Goal: Task Accomplishment & Management: Manage account settings

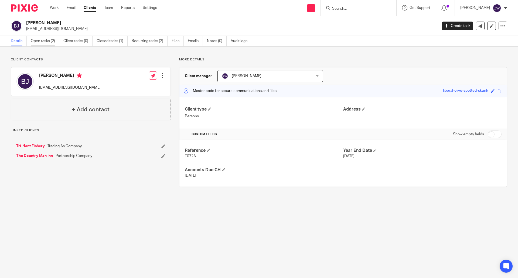
click at [50, 40] on link "Open tasks (2)" at bounding box center [45, 41] width 29 height 11
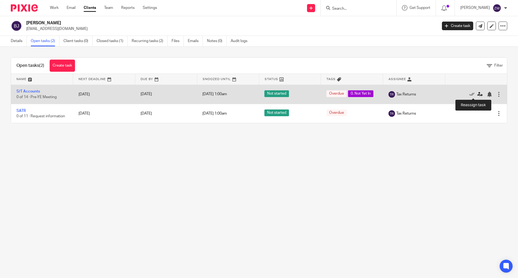
click at [478, 95] on icon at bounding box center [480, 94] width 5 height 5
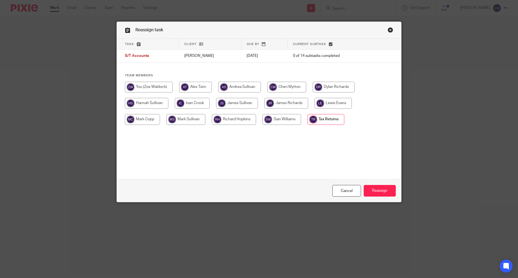
click at [141, 87] on input "radio" at bounding box center [149, 87] width 48 height 11
radio input "true"
click at [380, 185] on input "Reassign" at bounding box center [380, 191] width 32 height 12
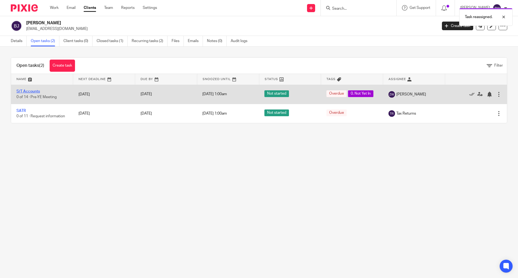
click at [30, 91] on link "S/T Accounts" at bounding box center [27, 92] width 23 height 4
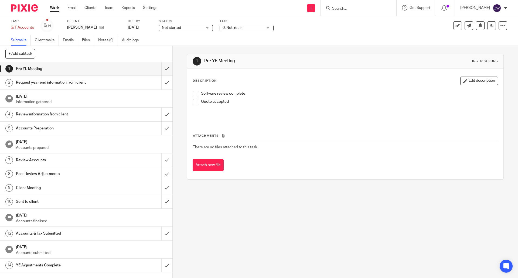
click at [254, 29] on span "0. Not Yet In" at bounding box center [243, 28] width 41 height 6
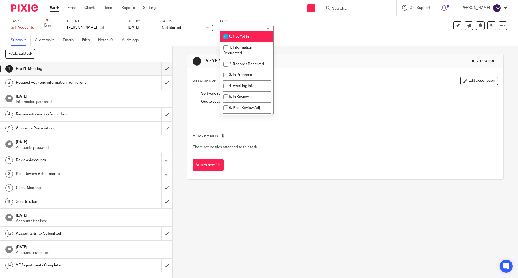
click at [253, 39] on li "0. Not Yet In" at bounding box center [246, 36] width 53 height 11
checkbox input "false"
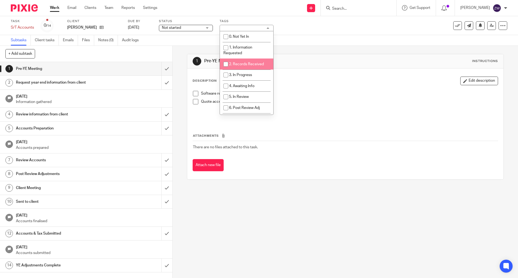
click at [253, 62] on li "2. Records Received" at bounding box center [246, 64] width 53 height 11
checkbox input "true"
click at [177, 68] on div "1 Pre-YE Meeting Instructions Description Edit description Software review comp…" at bounding box center [346, 162] width 346 height 232
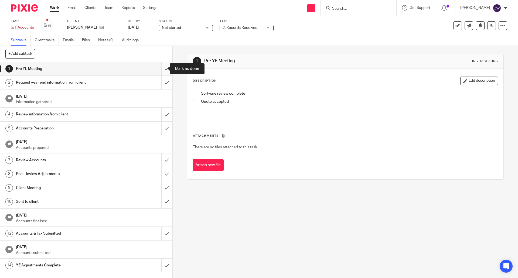
click at [164, 68] on input "submit" at bounding box center [86, 69] width 173 height 14
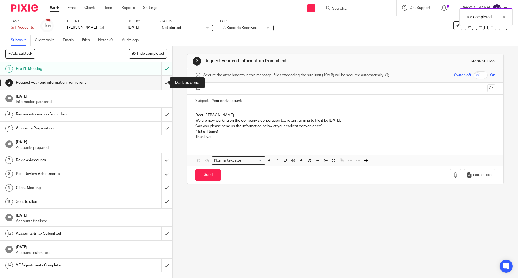
click at [161, 81] on input "submit" at bounding box center [86, 83] width 173 height 14
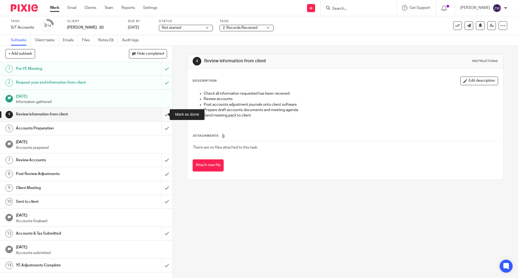
click at [160, 112] on input "submit" at bounding box center [86, 115] width 173 height 14
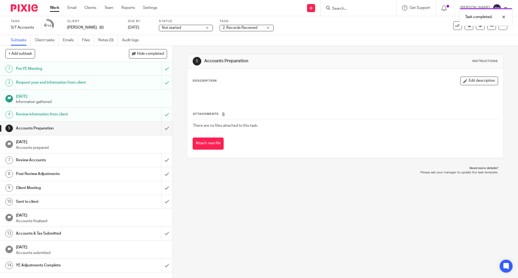
click at [355, 9] on div "Task completed." at bounding box center [386, 15] width 254 height 21
click at [347, 7] on div "Task completed." at bounding box center [386, 15] width 254 height 21
click at [354, 9] on div "Task completed." at bounding box center [386, 15] width 254 height 21
click at [506, 18] on div at bounding box center [500, 17] width 15 height 6
click at [350, 9] on input "Search" at bounding box center [356, 8] width 49 height 5
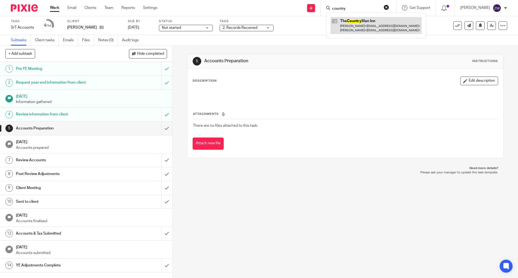
type input "country"
click at [358, 21] on link at bounding box center [376, 25] width 91 height 17
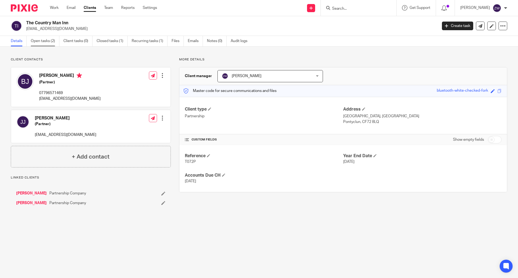
click at [46, 41] on link "Open tasks (2)" at bounding box center [45, 41] width 29 height 11
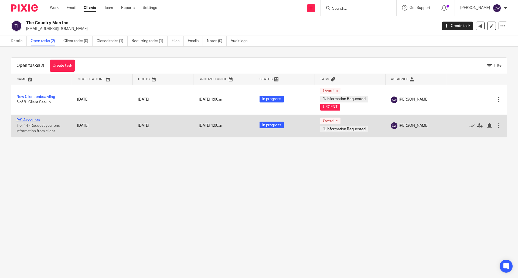
click at [35, 119] on link "P/S Accounts" at bounding box center [27, 121] width 23 height 4
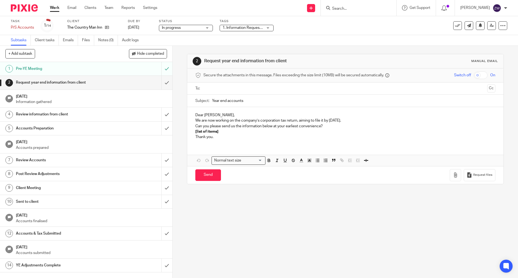
click at [245, 28] on span "1. Information Requested" at bounding box center [244, 28] width 43 height 4
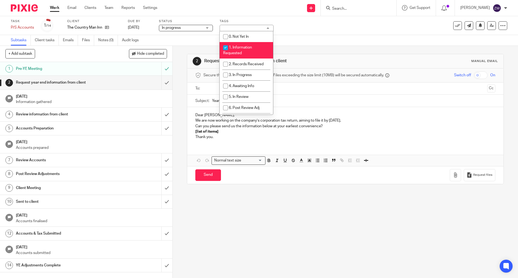
click at [236, 49] on span "1. Information Requested" at bounding box center [237, 50] width 29 height 9
checkbox input "false"
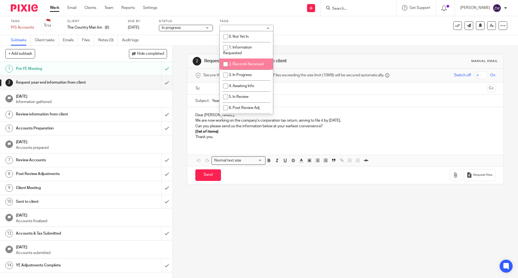
click at [235, 61] on li "2. Records Received" at bounding box center [246, 64] width 53 height 11
checkbox input "true"
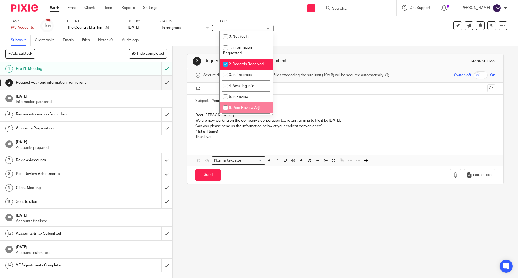
click at [264, 234] on div "2 Request year end information from client Manual email Secure the attachments …" at bounding box center [346, 162] width 346 height 232
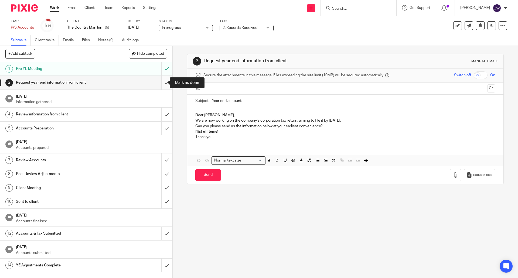
click at [161, 82] on input "submit" at bounding box center [86, 83] width 173 height 14
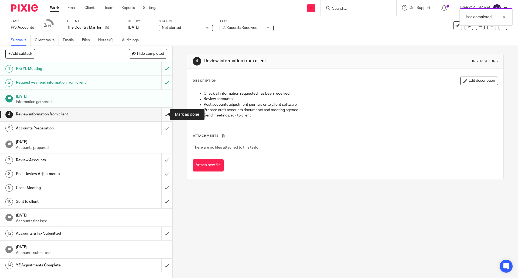
click at [162, 113] on input "submit" at bounding box center [86, 115] width 173 height 14
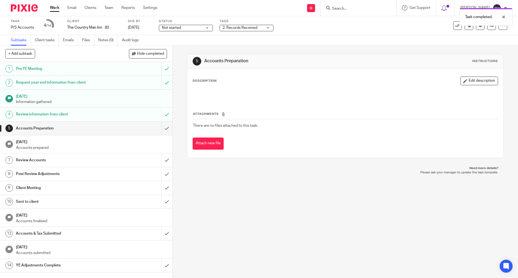
click at [24, 9] on img at bounding box center [24, 7] width 27 height 7
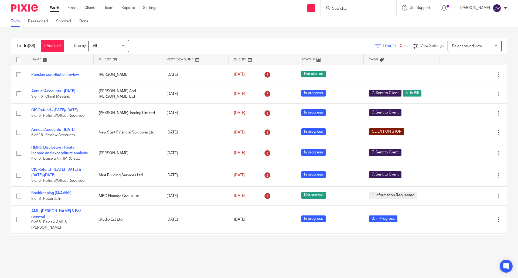
click at [505, 7] on div at bounding box center [505, 7] width 3 height 3
click at [481, 40] on li "Logout" at bounding box center [487, 38] width 36 height 8
